Goal: Task Accomplishment & Management: Manage account settings

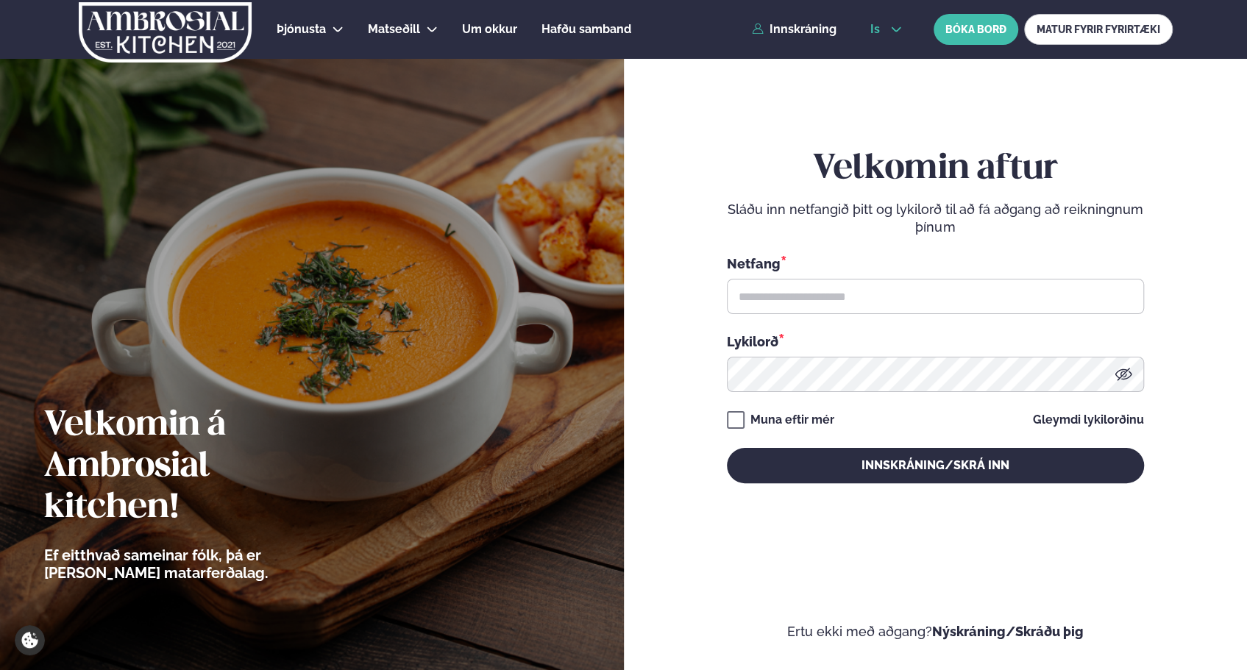
click at [883, 29] on span "is" at bounding box center [878, 30] width 14 height 12
click at [878, 57] on link "en" at bounding box center [886, 55] width 55 height 29
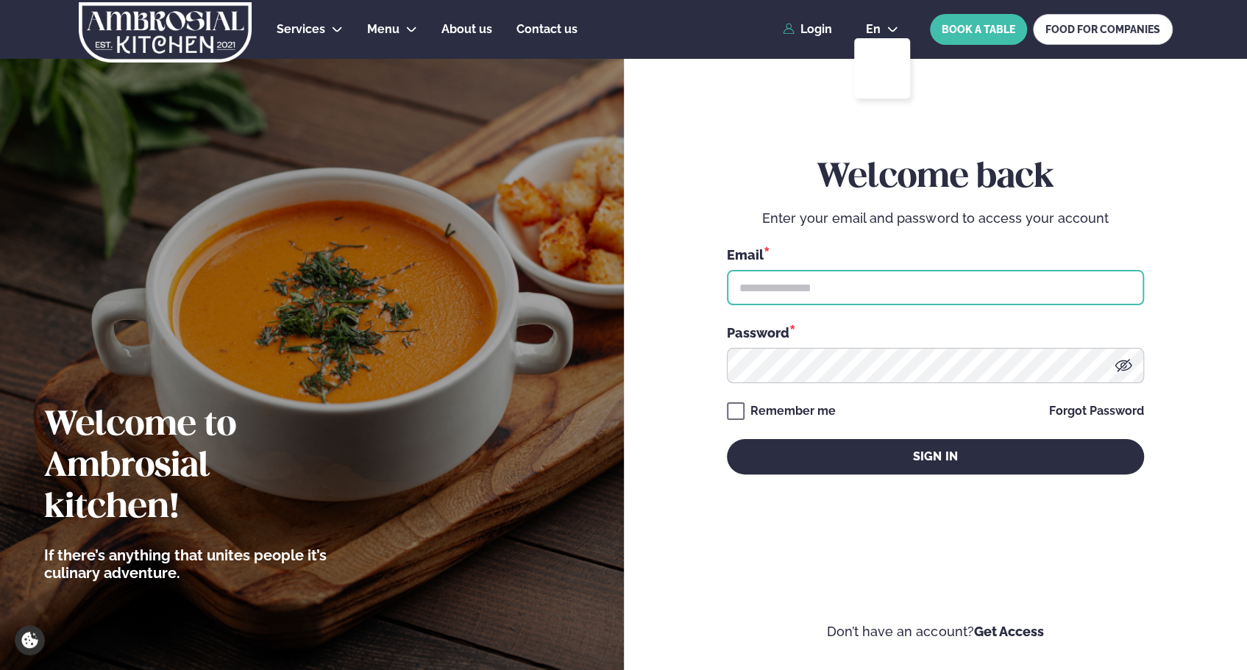
click at [892, 284] on input "text" at bounding box center [935, 287] width 417 height 35
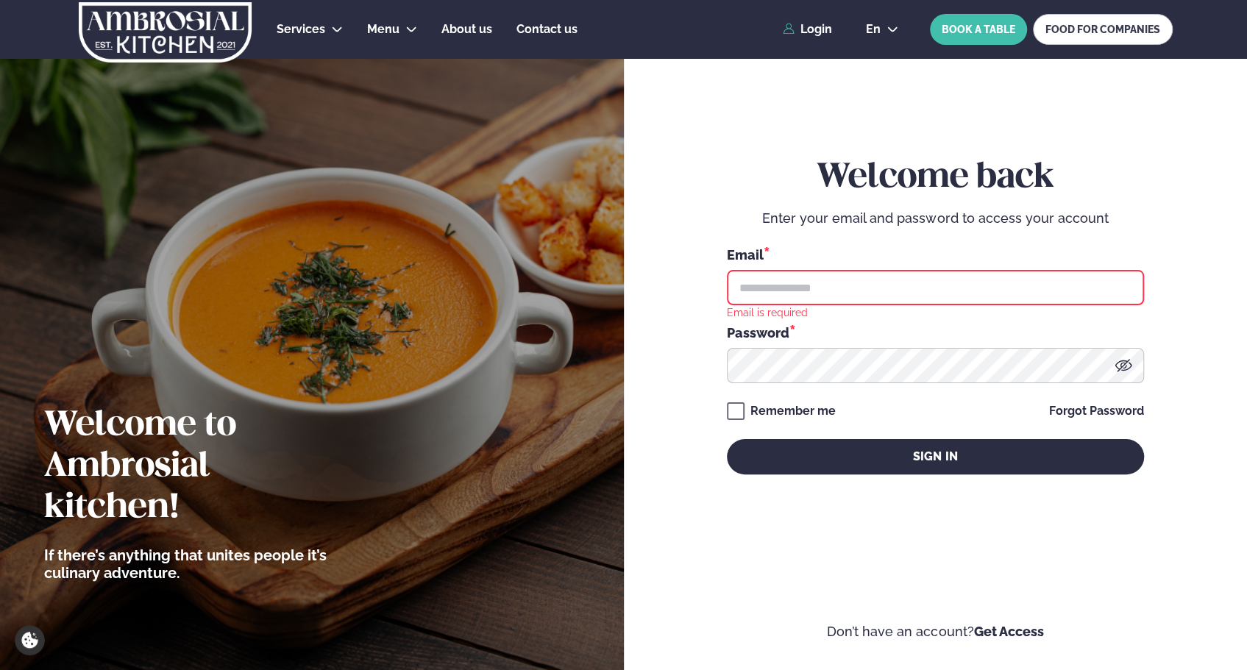
click at [1042, 283] on input "text" at bounding box center [935, 287] width 417 height 35
click at [943, 281] on input "text" at bounding box center [935, 287] width 417 height 35
type input "**********"
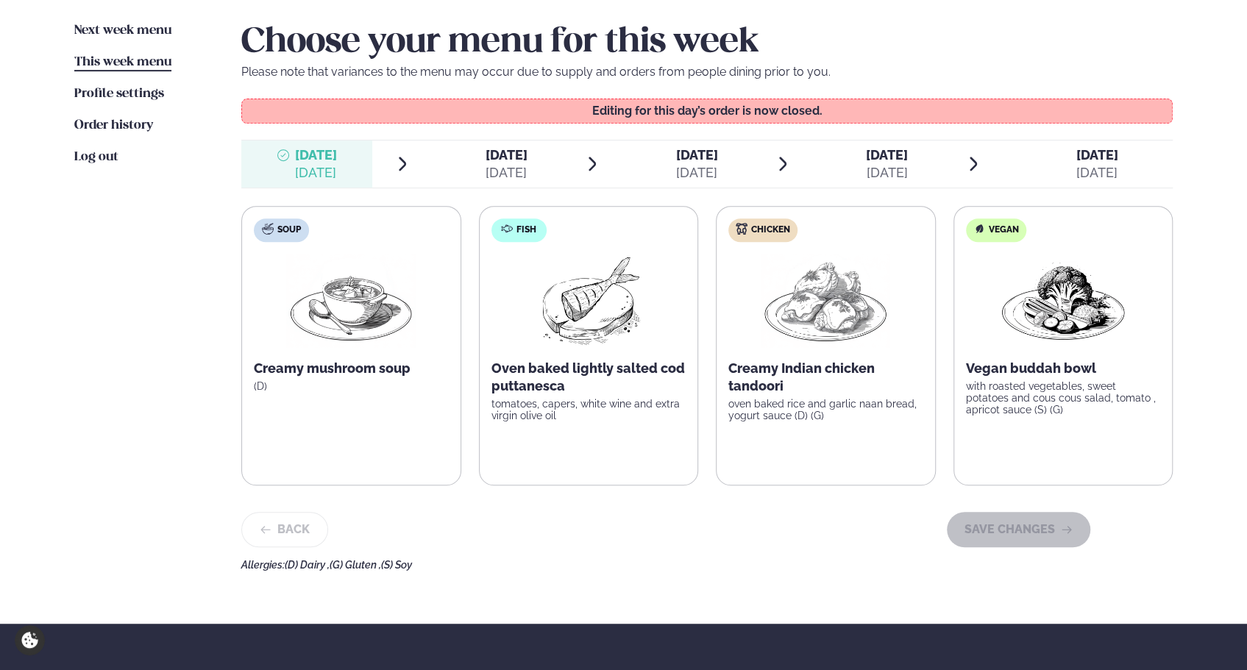
scroll to position [368, 0]
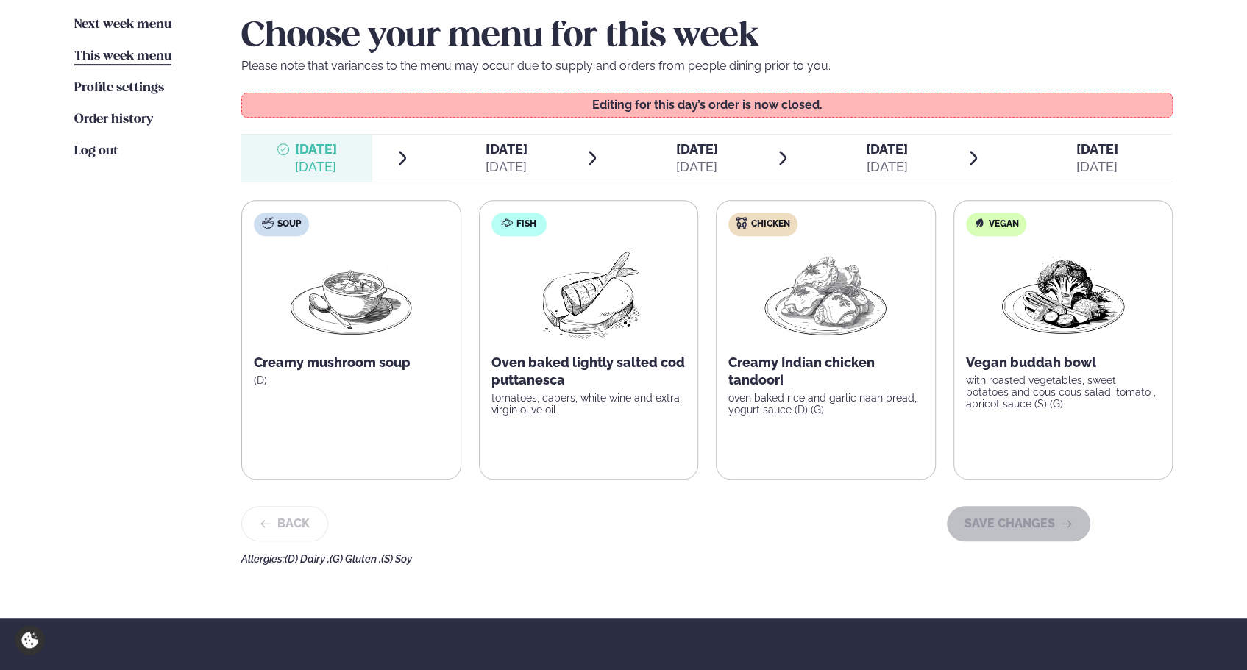
click at [505, 158] on div "[DATE]" at bounding box center [506, 167] width 42 height 18
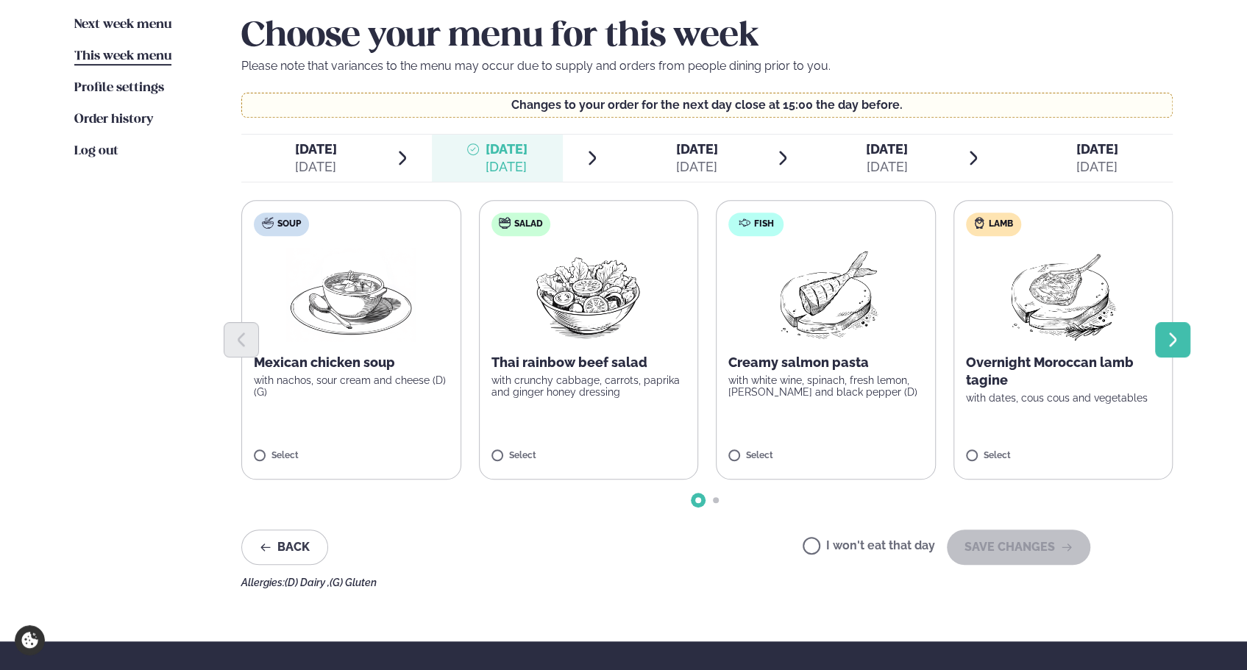
click at [1183, 331] on button "Next slide" at bounding box center [1172, 339] width 35 height 35
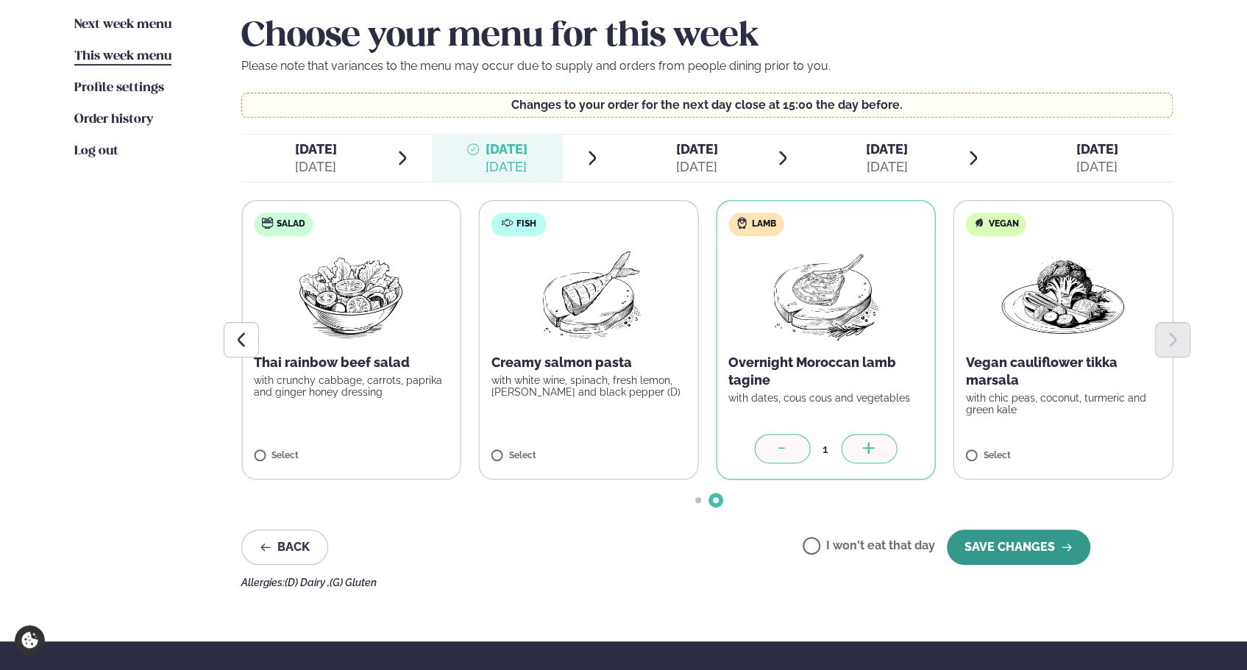
click at [1050, 548] on button "SAVE CHANGES" at bounding box center [1019, 547] width 144 height 35
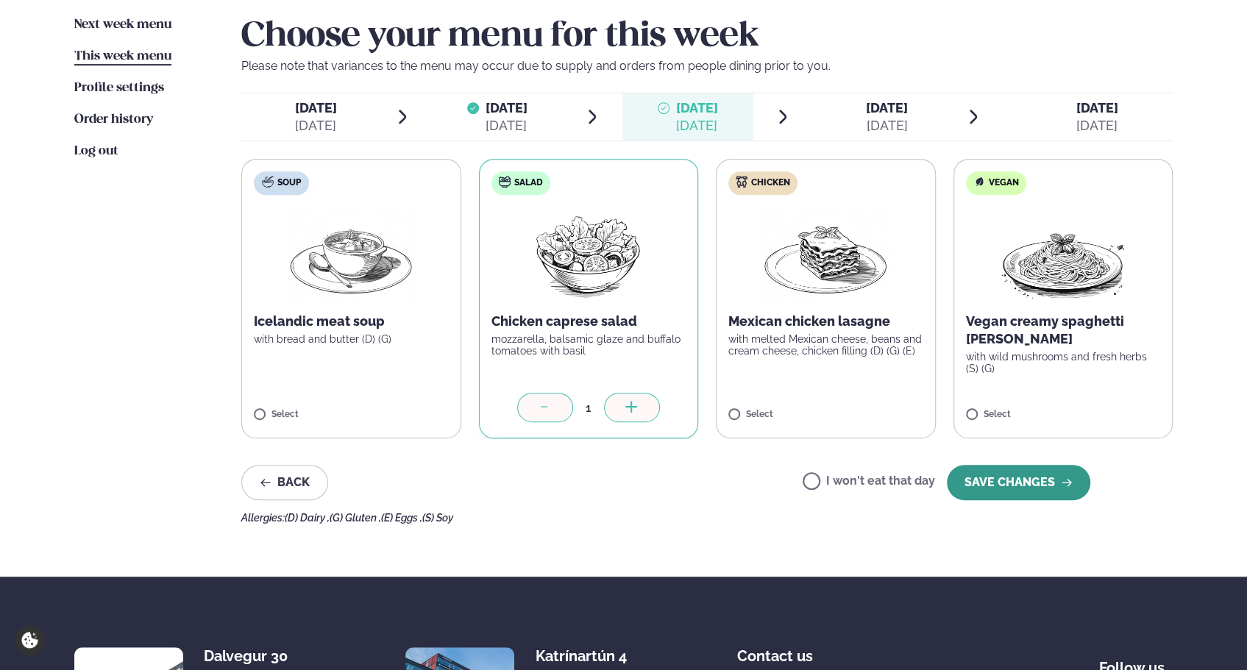
click at [1008, 478] on button "SAVE CHANGES" at bounding box center [1019, 482] width 144 height 35
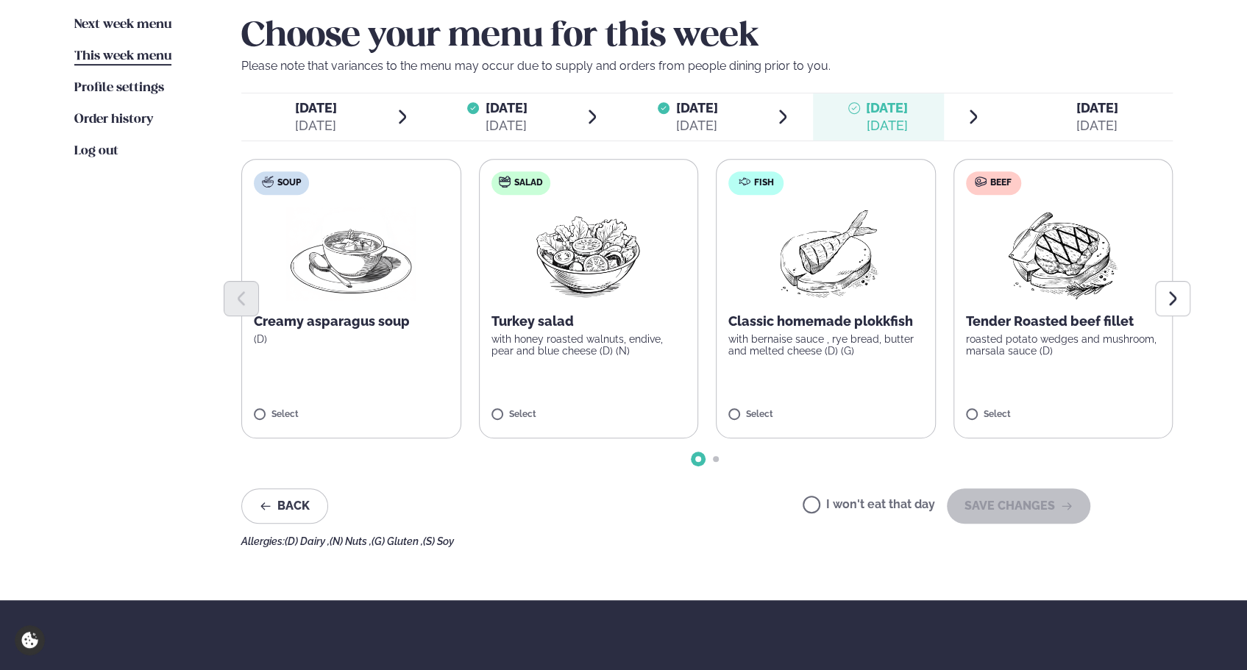
click at [823, 333] on p "with bernaise sauce , rye bread, butter and melted cheese (D) (G)" at bounding box center [826, 345] width 195 height 24
click at [1035, 503] on button "SAVE CHANGES" at bounding box center [1019, 506] width 144 height 35
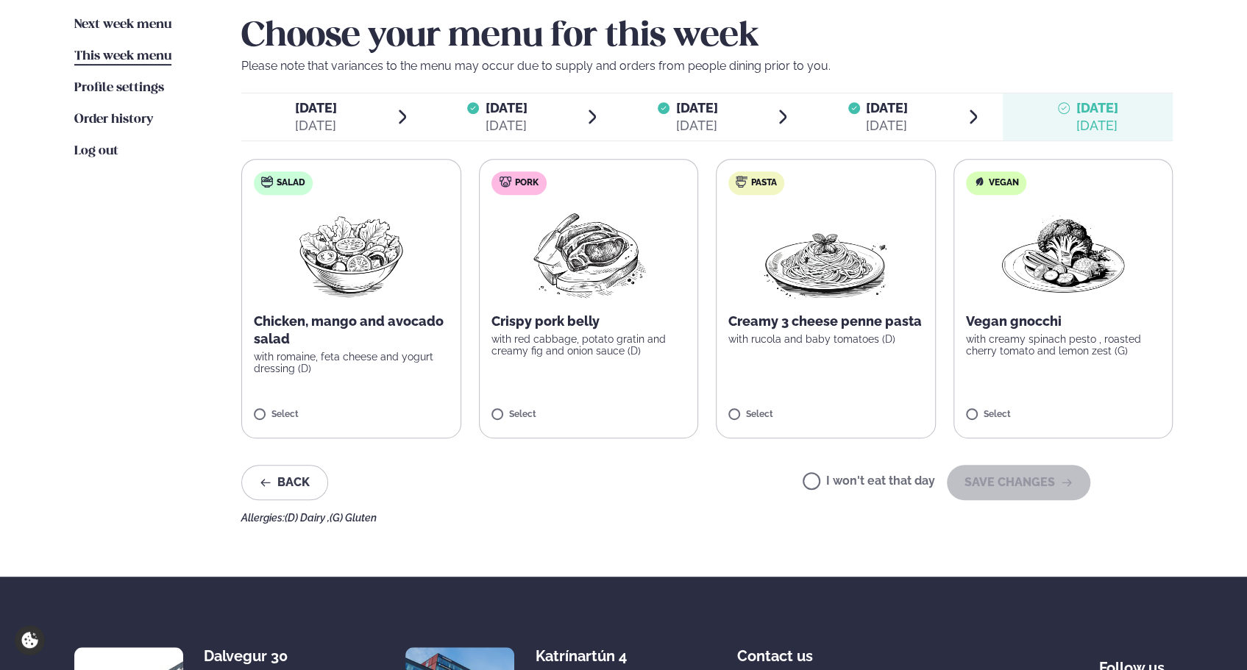
click at [982, 408] on label "Vegan Vegan gnocchi with creamy spinach pesto , roasted cherry tomato and lemon…" at bounding box center [1064, 299] width 220 height 280
click at [1016, 481] on button "SAVE CHANGES" at bounding box center [1019, 482] width 144 height 35
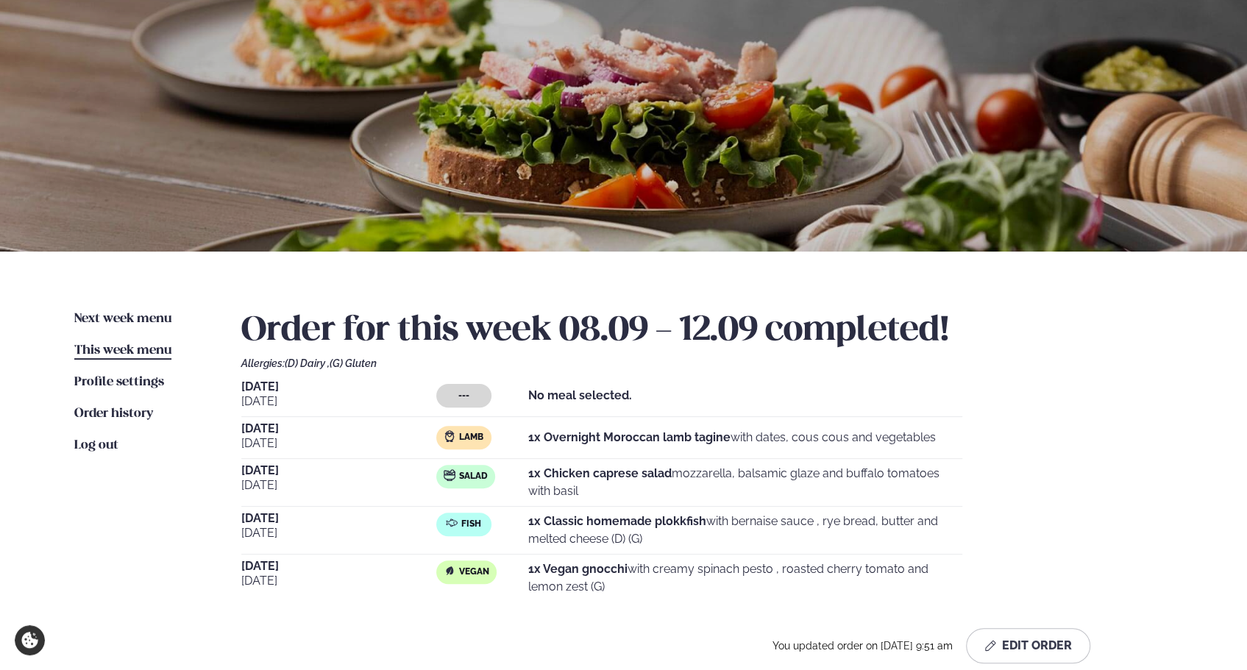
scroll to position [0, 0]
